Goal: Check status: Check status

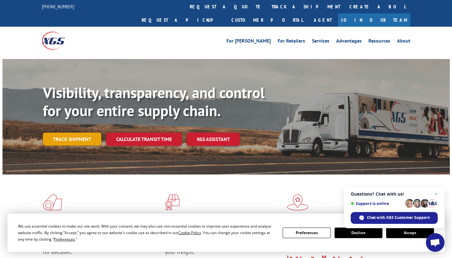
click at [71, 133] on link "Track shipment" at bounding box center [72, 139] width 58 height 13
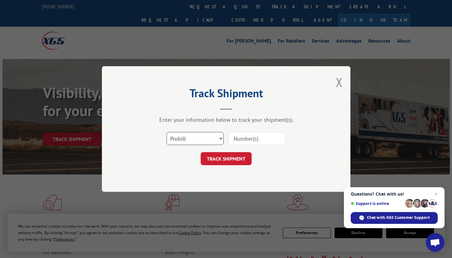
click at [200, 135] on select "Select category... Probill BOL PO" at bounding box center [195, 138] width 57 height 13
click at [167, 132] on select "Select category... Probill BOL PO" at bounding box center [195, 138] width 57 height 13
click at [237, 138] on input at bounding box center [256, 138] width 57 height 13
paste input "17611099"
type input "17611099"
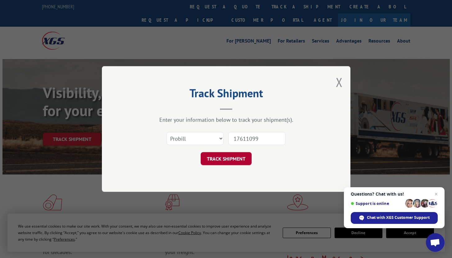
click at [225, 158] on button "TRACK SHIPMENT" at bounding box center [226, 158] width 51 height 13
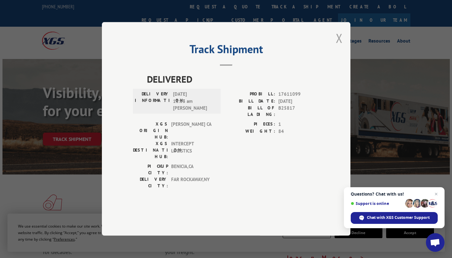
click at [339, 46] on button "Close modal" at bounding box center [339, 38] width 7 height 16
